Goal: Task Accomplishment & Management: Use online tool/utility

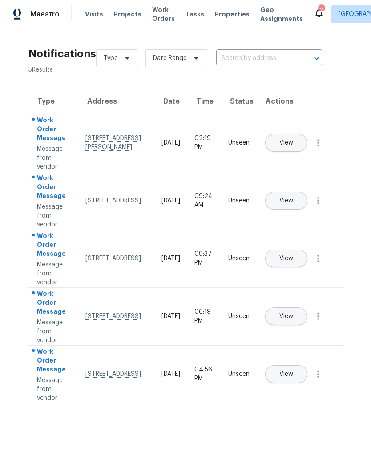
click at [318, 11] on div "2" at bounding box center [321, 9] width 6 height 9
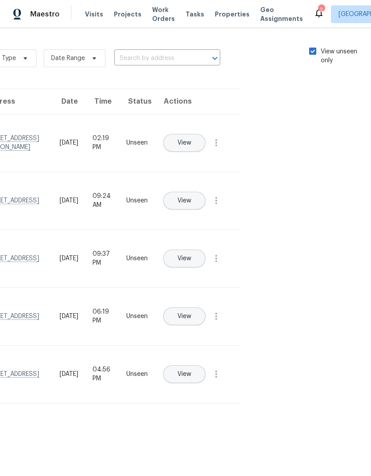
scroll to position [0, 100]
click at [312, 49] on span at bounding box center [314, 51] width 7 height 7
click at [312, 49] on input "View unseen only" at bounding box center [314, 50] width 6 height 6
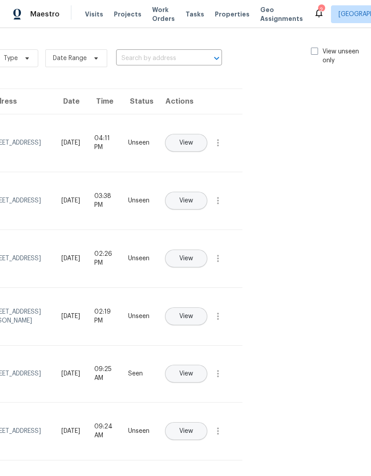
click at [317, 48] on label "View unseen only" at bounding box center [342, 56] width 62 height 18
click at [317, 48] on input "View unseen only" at bounding box center [314, 50] width 6 height 6
checkbox input "true"
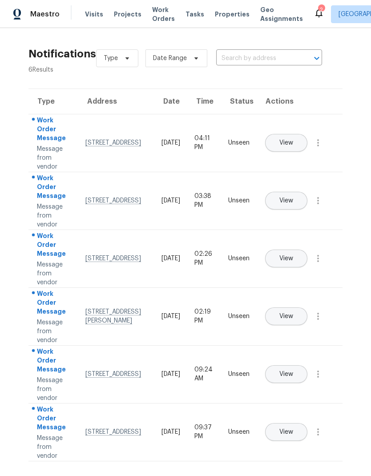
scroll to position [0, 0]
click at [293, 255] on span "View" at bounding box center [286, 258] width 14 height 7
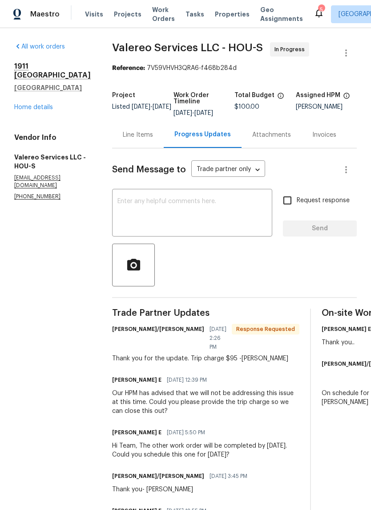
click at [37, 124] on div "All work orders [STREET_ADDRESS] Home details Vendor Info Valereo Services LLC …" at bounding box center [52, 121] width 77 height 158
click at [32, 110] on link "Home details" at bounding box center [33, 107] width 39 height 6
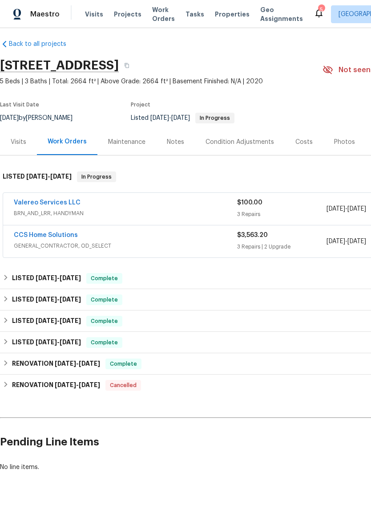
scroll to position [6, 0]
click at [61, 235] on link "CCS Home Solutions" at bounding box center [46, 235] width 64 height 6
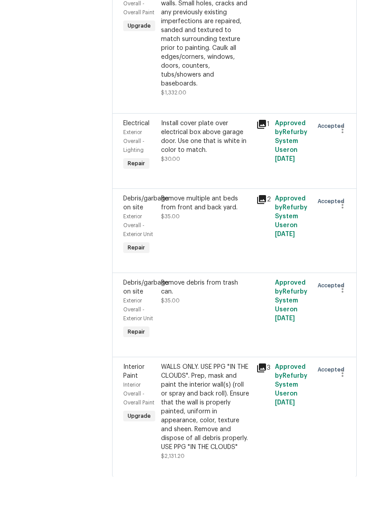
scroll to position [177, 0]
